Goal: Transaction & Acquisition: Purchase product/service

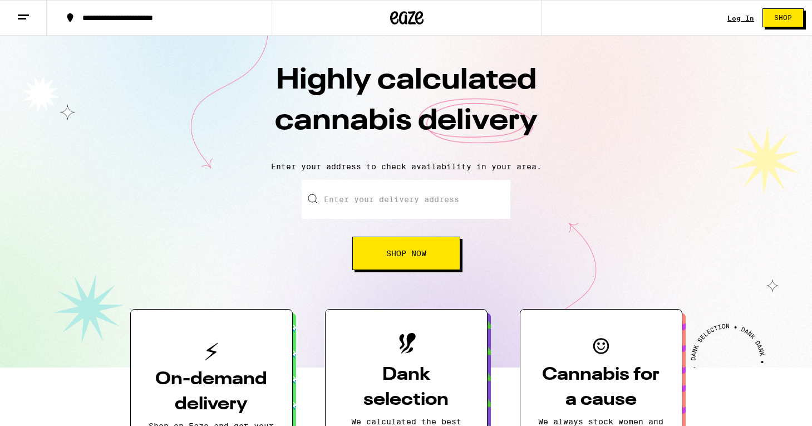
click at [742, 16] on link "Log In" at bounding box center [741, 17] width 27 height 7
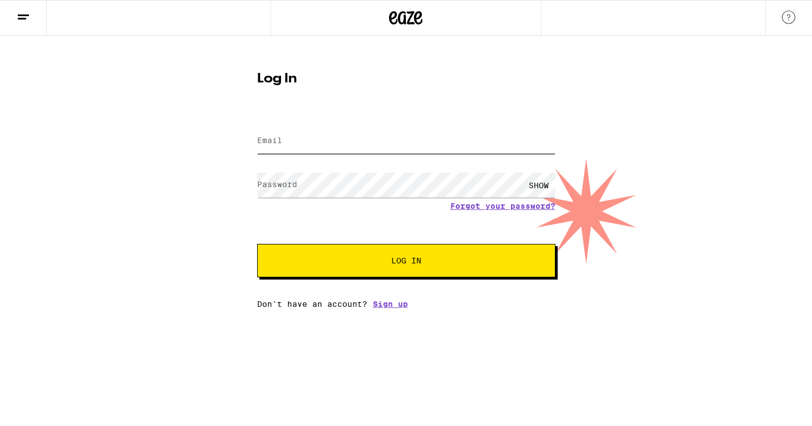
type input "[EMAIL_ADDRESS][DOMAIN_NAME]"
click at [191, 222] on div "Log In Email Email [EMAIL_ADDRESS][DOMAIN_NAME] Password Password SHOW Forgot y…" at bounding box center [406, 172] width 812 height 273
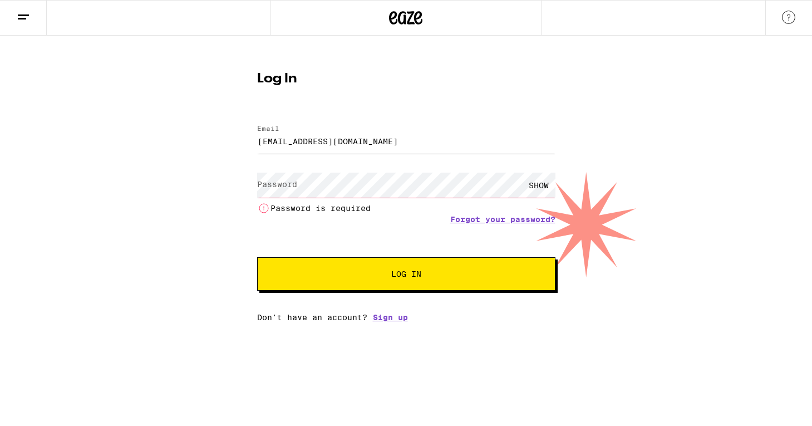
click at [87, 322] on html "Log In Email Email [EMAIL_ADDRESS][DOMAIN_NAME] Password Password SHOW Password…" at bounding box center [406, 161] width 812 height 322
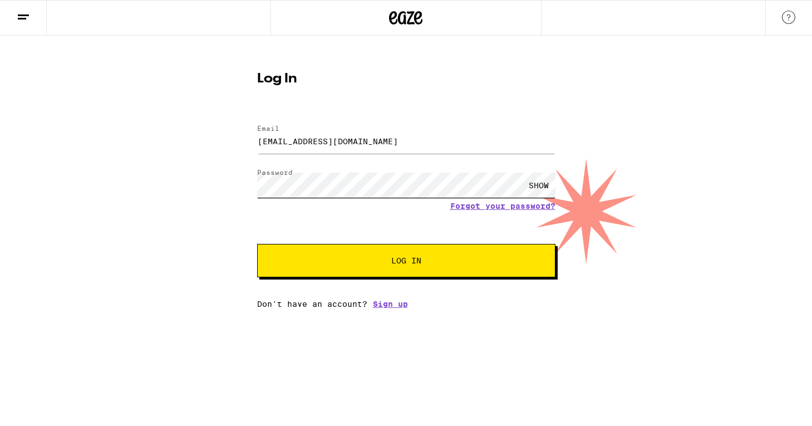
click at [406, 262] on button "Log In" at bounding box center [406, 260] width 298 height 33
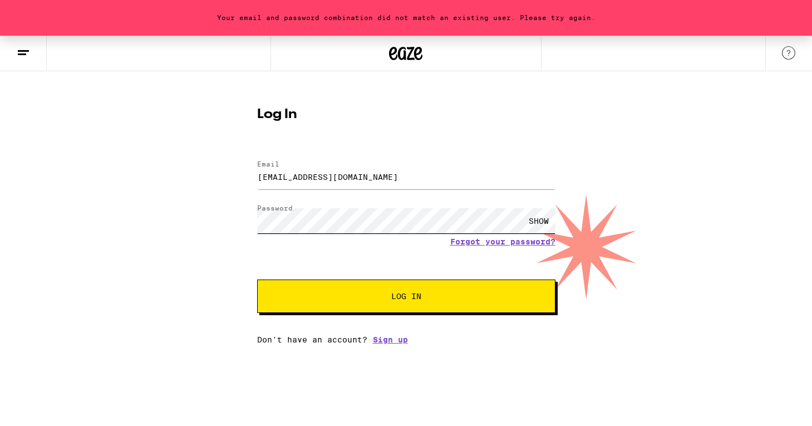
click at [406, 297] on button "Log In" at bounding box center [406, 296] width 298 height 33
click at [479, 243] on link "Forgot your password?" at bounding box center [503, 241] width 105 height 9
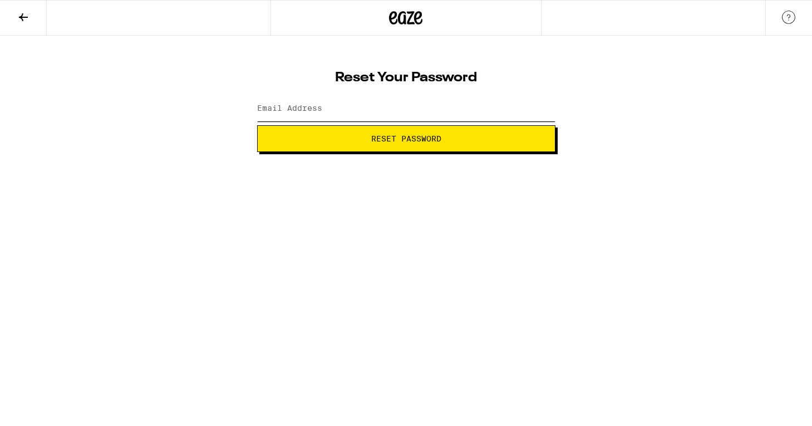
click at [330, 112] on input "Email Address" at bounding box center [406, 108] width 298 height 25
type input "[EMAIL_ADDRESS][DOMAIN_NAME]"
click at [406, 139] on button "Reset Password" at bounding box center [406, 138] width 298 height 27
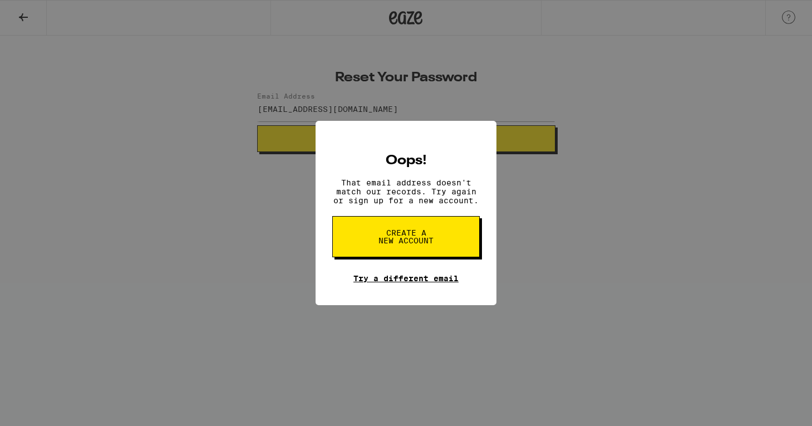
click at [411, 281] on link "Try a different email" at bounding box center [406, 278] width 105 height 9
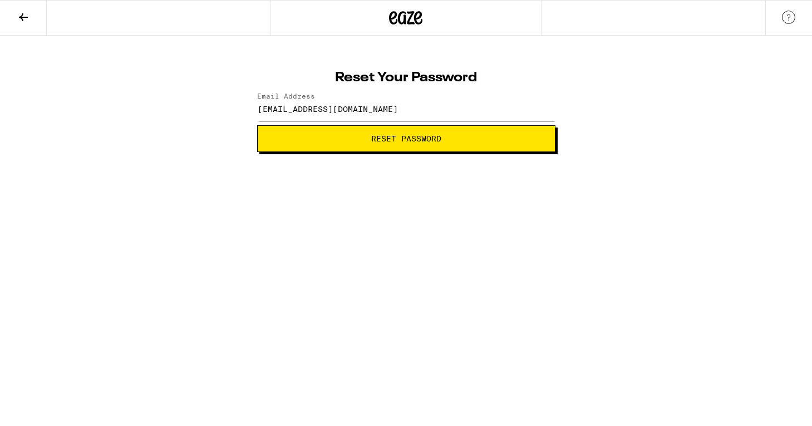
click at [29, 32] on button at bounding box center [23, 18] width 47 height 35
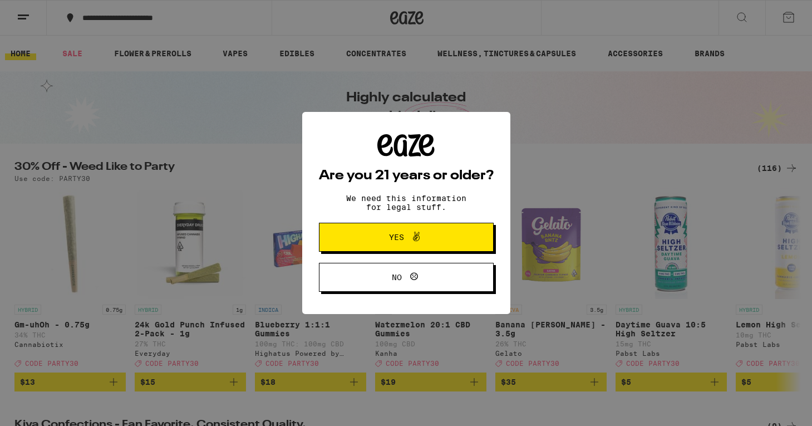
click at [378, 243] on span "Yes" at bounding box center [406, 237] width 85 height 14
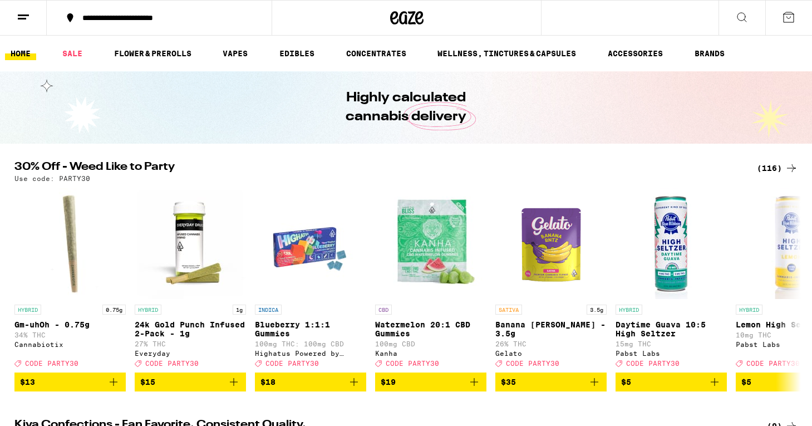
click at [22, 15] on line at bounding box center [23, 15] width 11 height 0
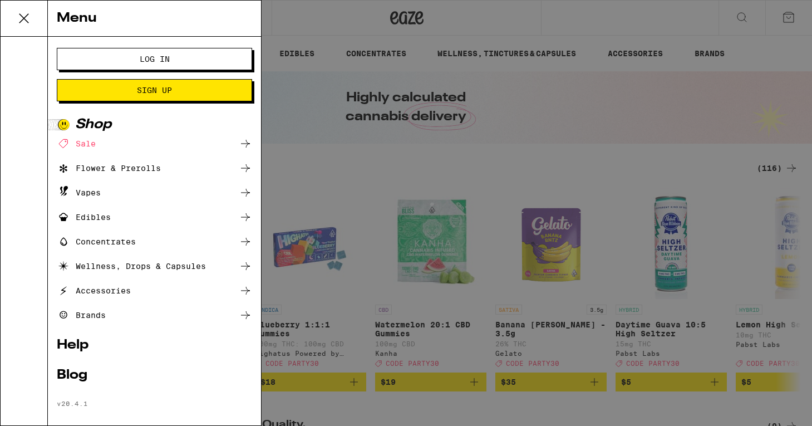
click at [178, 57] on span "Log In" at bounding box center [154, 59] width 105 height 8
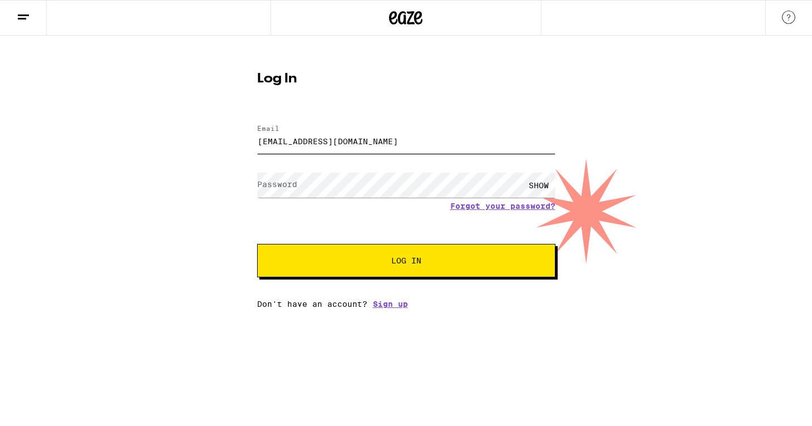
type input "[EMAIL_ADDRESS][DOMAIN_NAME]"
click at [291, 186] on label "Password" at bounding box center [277, 184] width 40 height 9
click at [406, 262] on button "Log In" at bounding box center [406, 260] width 298 height 33
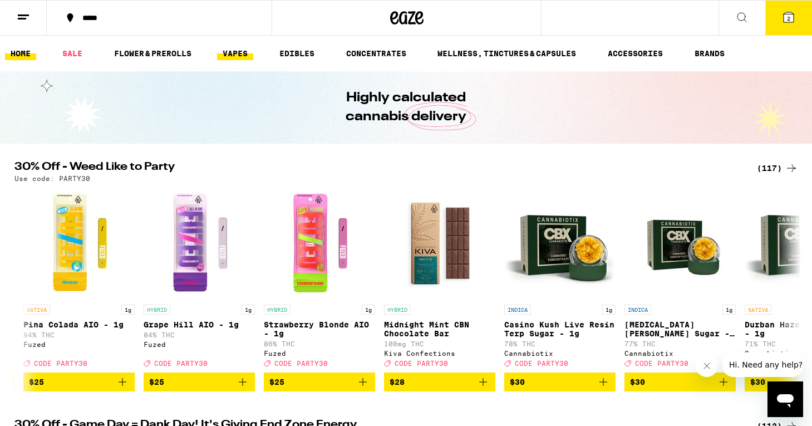
click at [243, 58] on link "VAPES" at bounding box center [235, 53] width 36 height 13
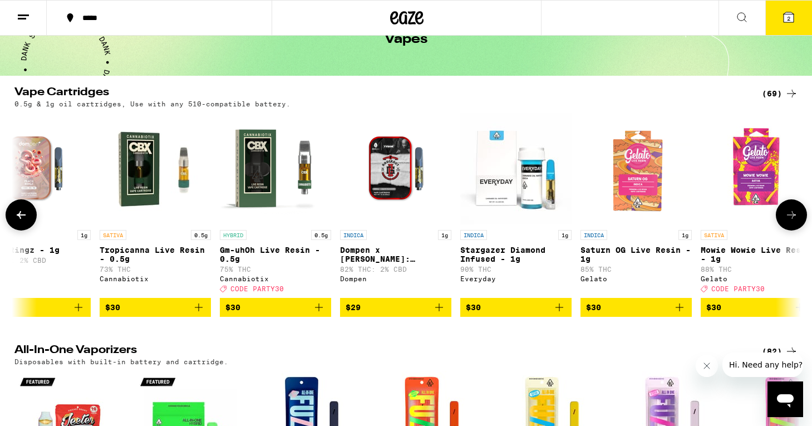
scroll to position [0, 2232]
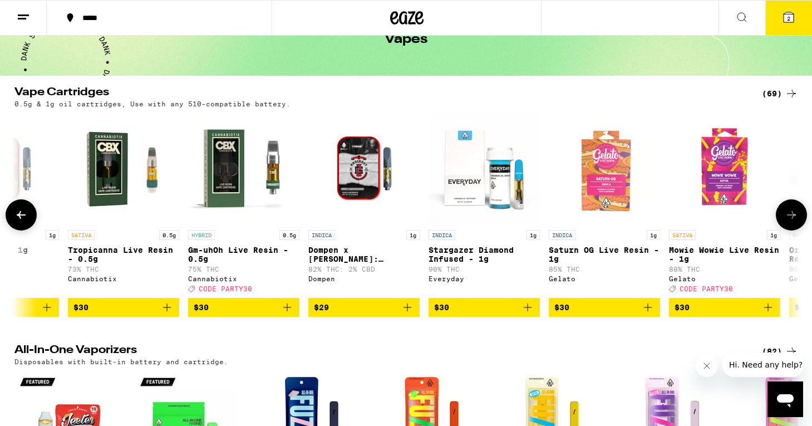
click at [271, 177] on img "Open page for Gm-uhOh Live Resin - 0.5g from Cannabiotix" at bounding box center [243, 168] width 111 height 111
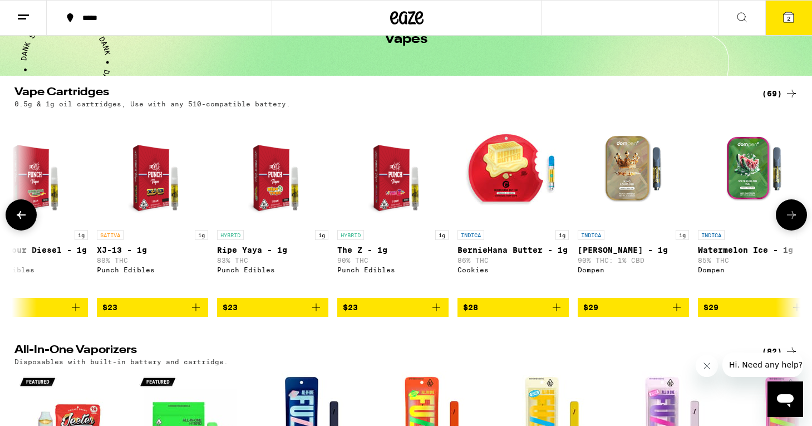
scroll to position [0, 857]
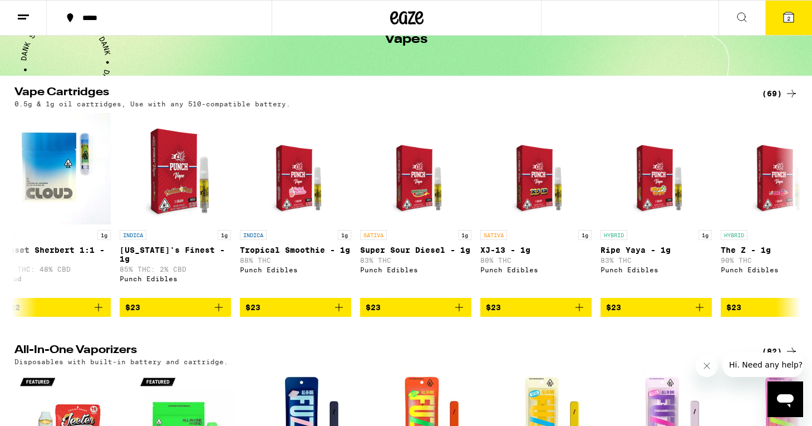
click at [779, 90] on div "(69)" at bounding box center [780, 93] width 36 height 13
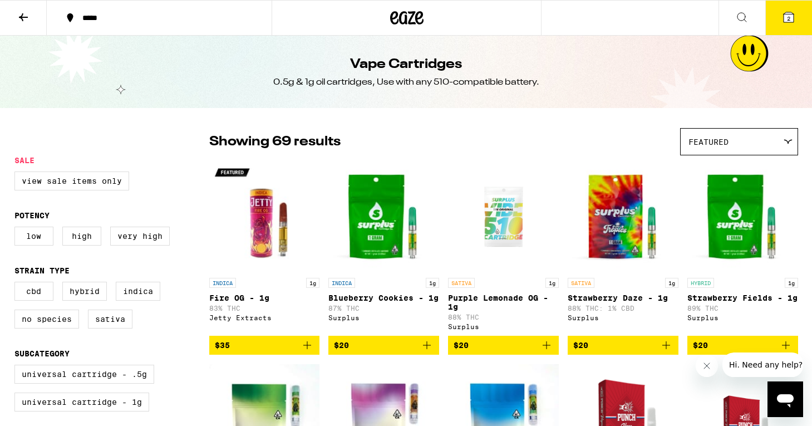
click at [697, 135] on div "Featured" at bounding box center [739, 142] width 117 height 26
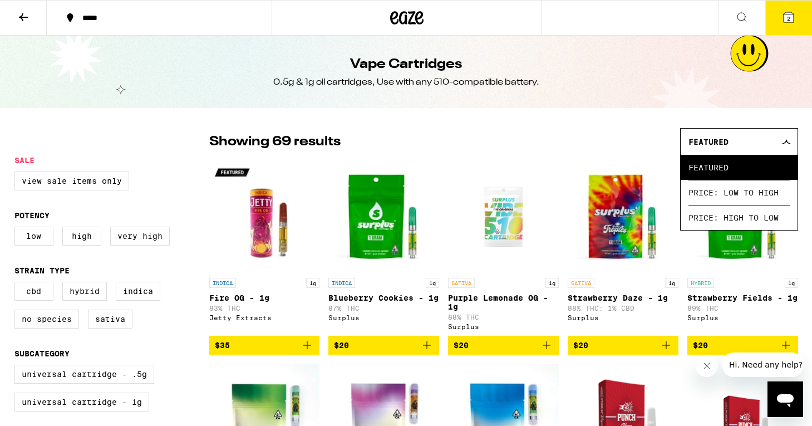
click at [597, 133] on div "Showing 69 results Featured Featured Price: Low to High Price: High to Low" at bounding box center [503, 141] width 589 height 27
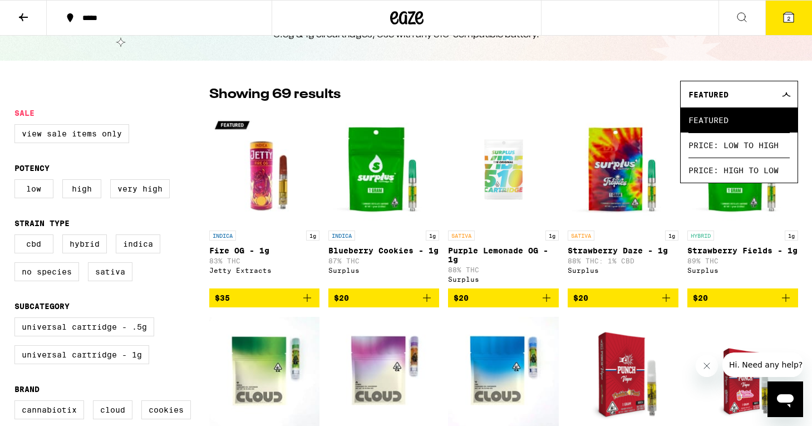
scroll to position [52, 0]
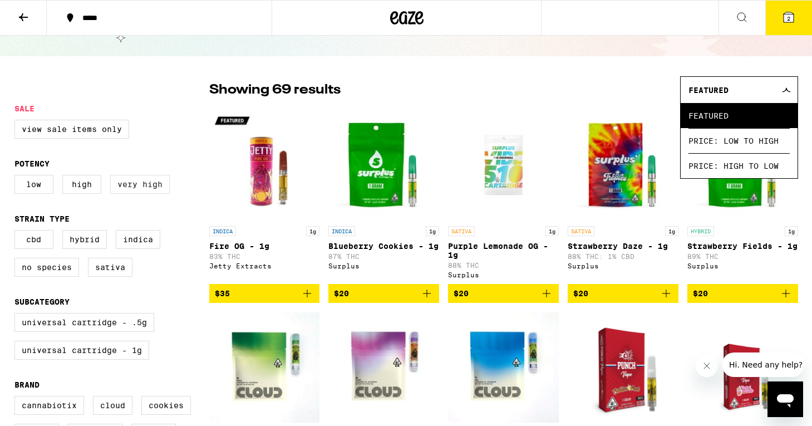
click at [132, 184] on label "Very High" at bounding box center [140, 184] width 60 height 19
click at [17, 177] on input "Very High" at bounding box center [17, 177] width 1 height 1
checkbox input "true"
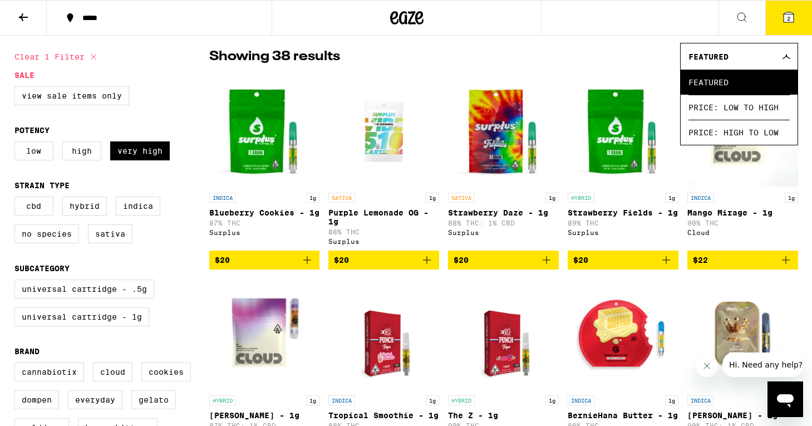
scroll to position [86, 0]
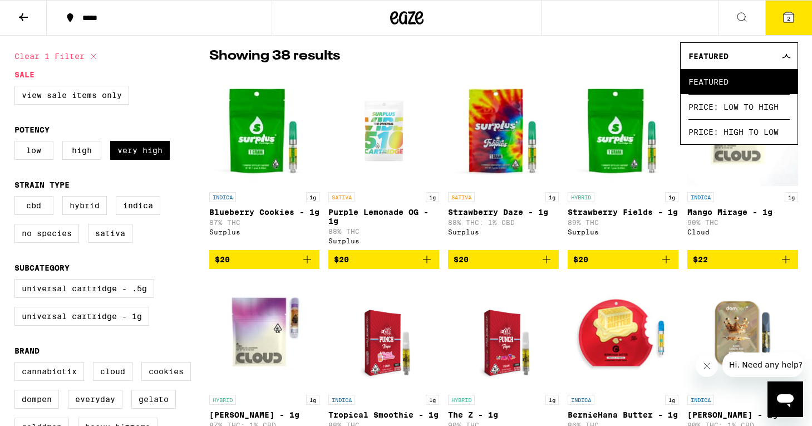
click at [198, 249] on div "CBD Hybrid Indica No Species Sativa" at bounding box center [111, 224] width 195 height 56
click at [789, 56] on icon at bounding box center [786, 55] width 9 height 5
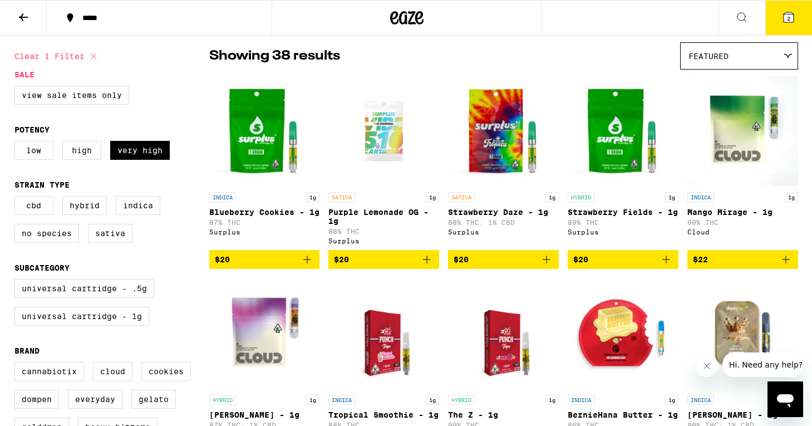
click at [729, 57] on div "Featured" at bounding box center [739, 56] width 117 height 26
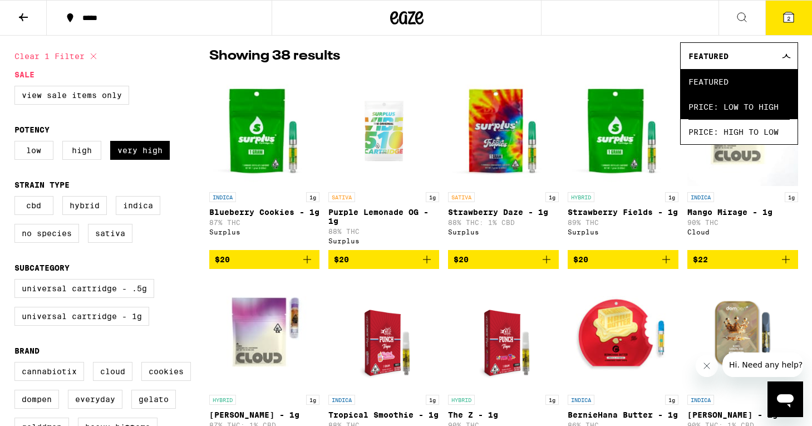
click at [721, 106] on span "Price: Low to High" at bounding box center [739, 106] width 101 height 25
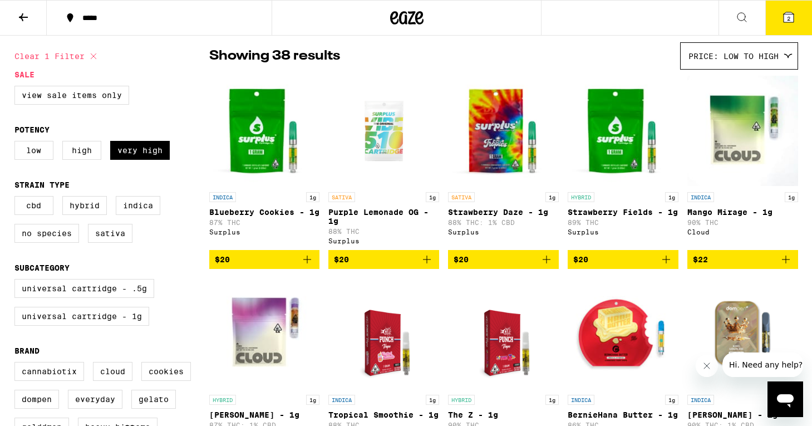
click at [587, 65] on div "Showing 38 results Price: Low to High Featured Price: Low to High Price: High t…" at bounding box center [503, 55] width 589 height 27
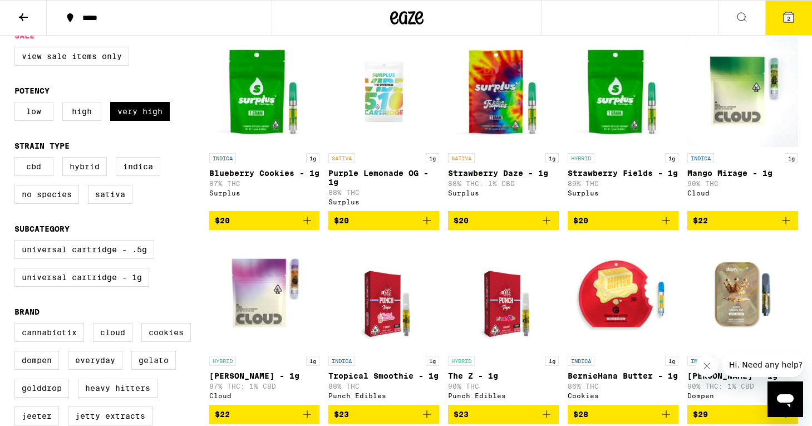
scroll to position [115, 0]
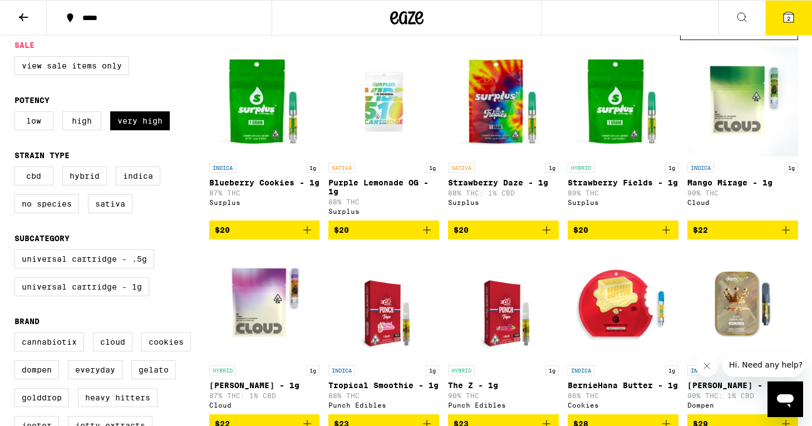
click at [261, 121] on img "Open page for Blueberry Cookies - 1g from Surplus" at bounding box center [264, 101] width 111 height 111
click at [752, 120] on img "Open page for Mango Mirage - 1g from Cloud" at bounding box center [743, 101] width 111 height 111
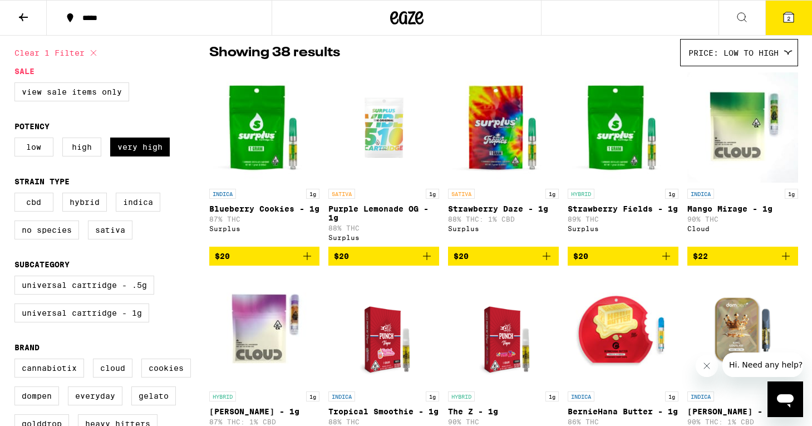
scroll to position [75, 0]
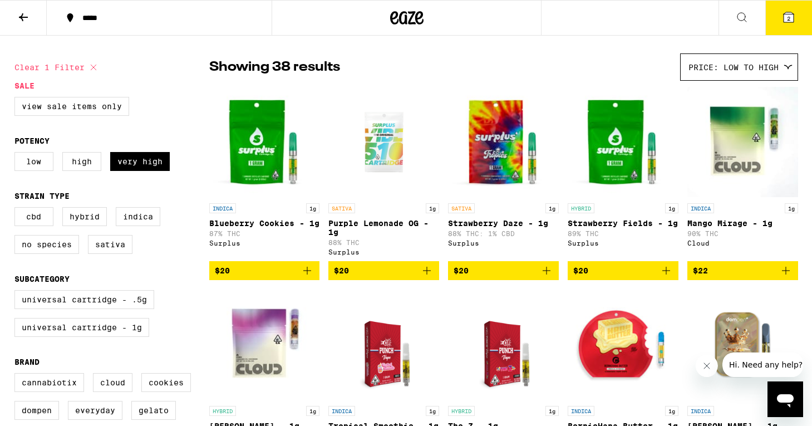
click at [389, 150] on img "Open page for Purple Lemonade OG - 1g from Surplus" at bounding box center [384, 141] width 90 height 111
click at [507, 148] on img "Open page for Strawberry Daze - 1g from Surplus" at bounding box center [503, 141] width 111 height 111
click at [599, 151] on img "Open page for Strawberry Fields - 1g from Surplus" at bounding box center [623, 141] width 111 height 111
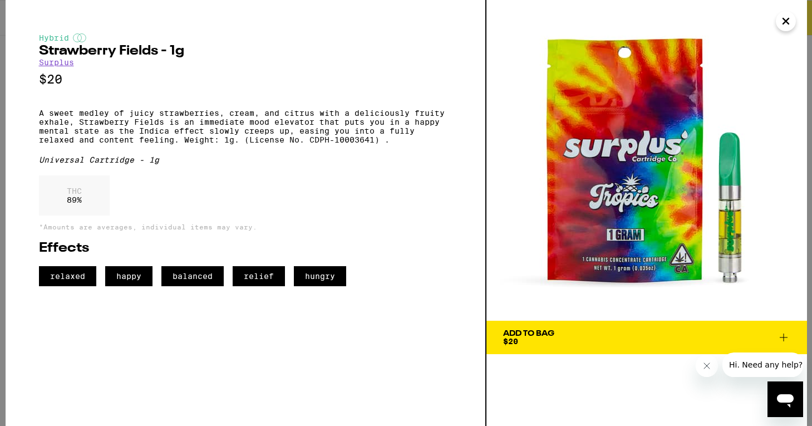
click at [595, 336] on span "Add To Bag $20" at bounding box center [646, 338] width 287 height 16
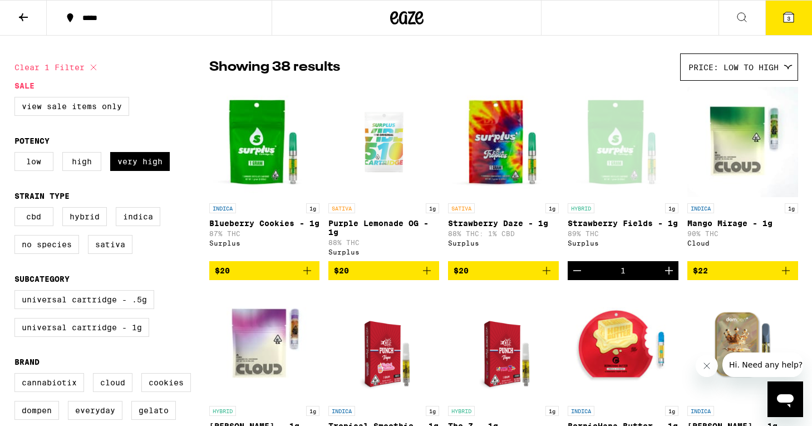
click at [579, 277] on icon "Decrement" at bounding box center [577, 270] width 13 height 13
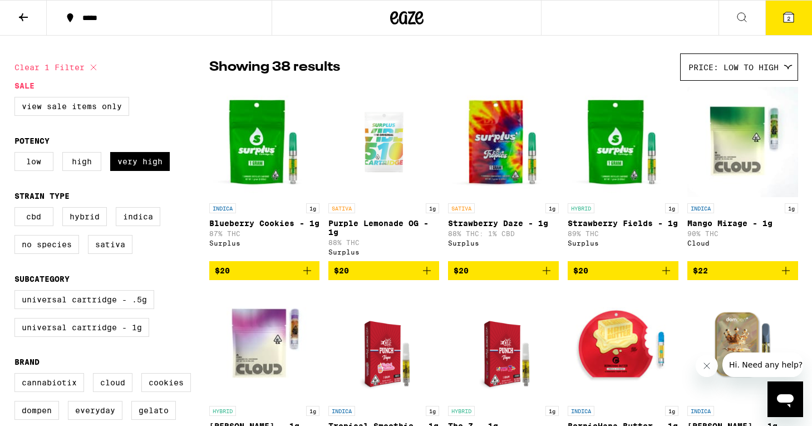
click at [371, 153] on img "Open page for Purple Lemonade OG - 1g from Surplus" at bounding box center [384, 141] width 90 height 111
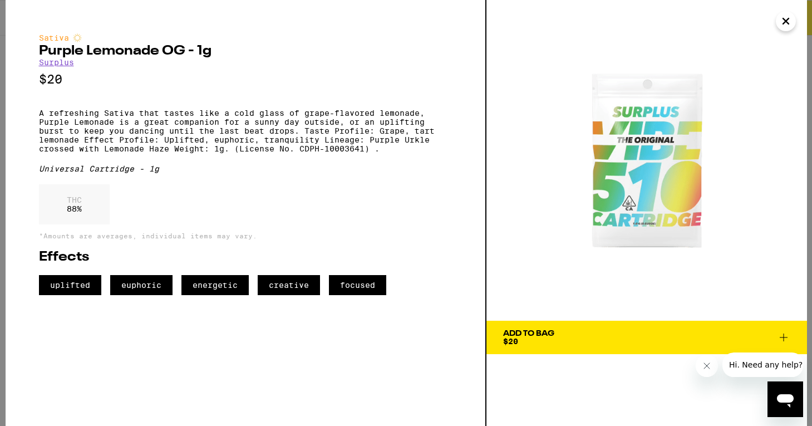
click at [551, 340] on div "Add To Bag $20" at bounding box center [528, 338] width 51 height 16
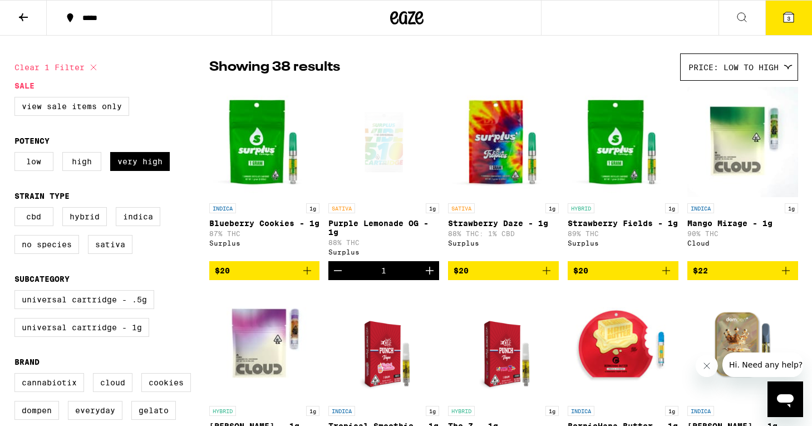
click at [784, 18] on icon at bounding box center [789, 17] width 10 height 10
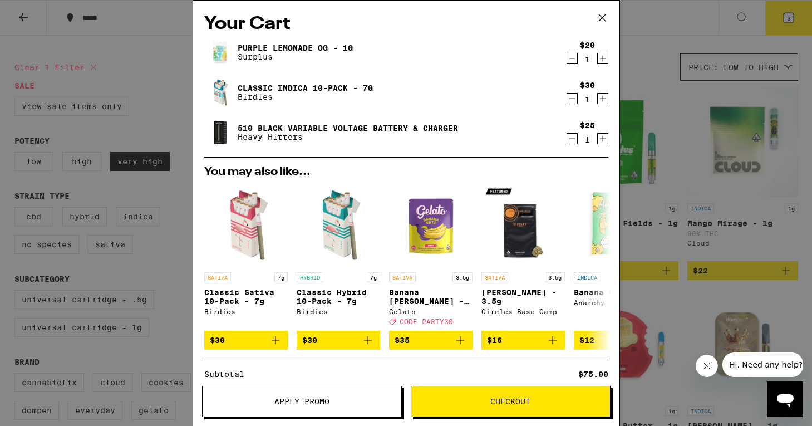
click at [572, 139] on icon "Decrement" at bounding box center [572, 138] width 10 height 13
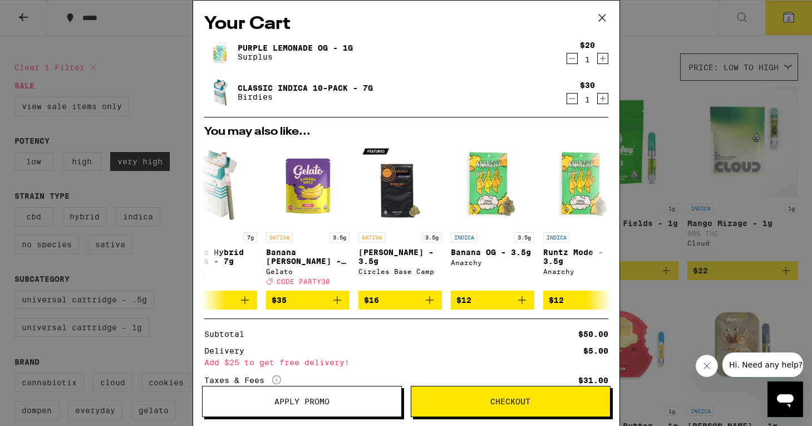
click at [603, 18] on icon at bounding box center [602, 17] width 7 height 7
